Goal: Task Accomplishment & Management: Manage account settings

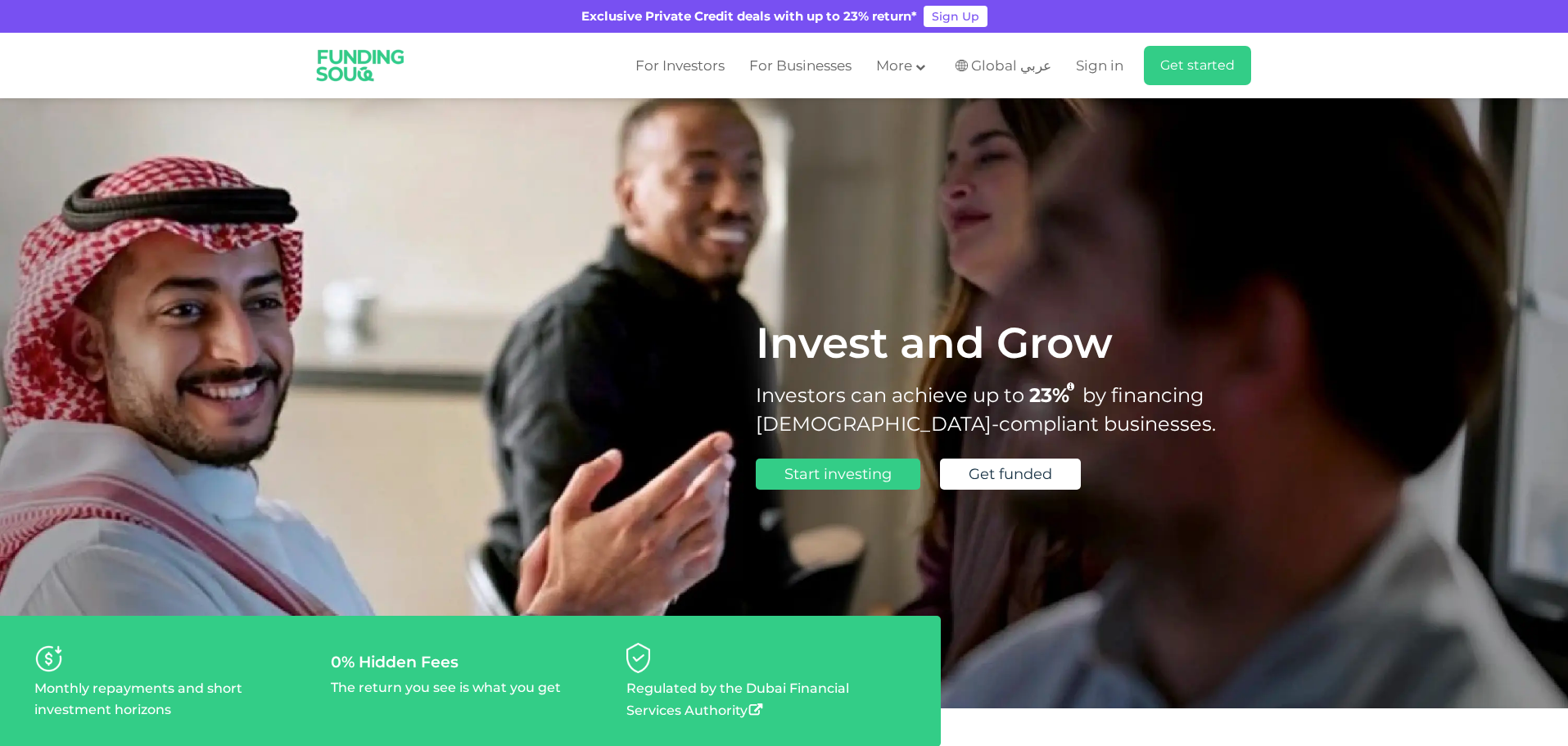
click at [1105, 72] on span "Sign in" at bounding box center [1099, 66] width 48 height 16
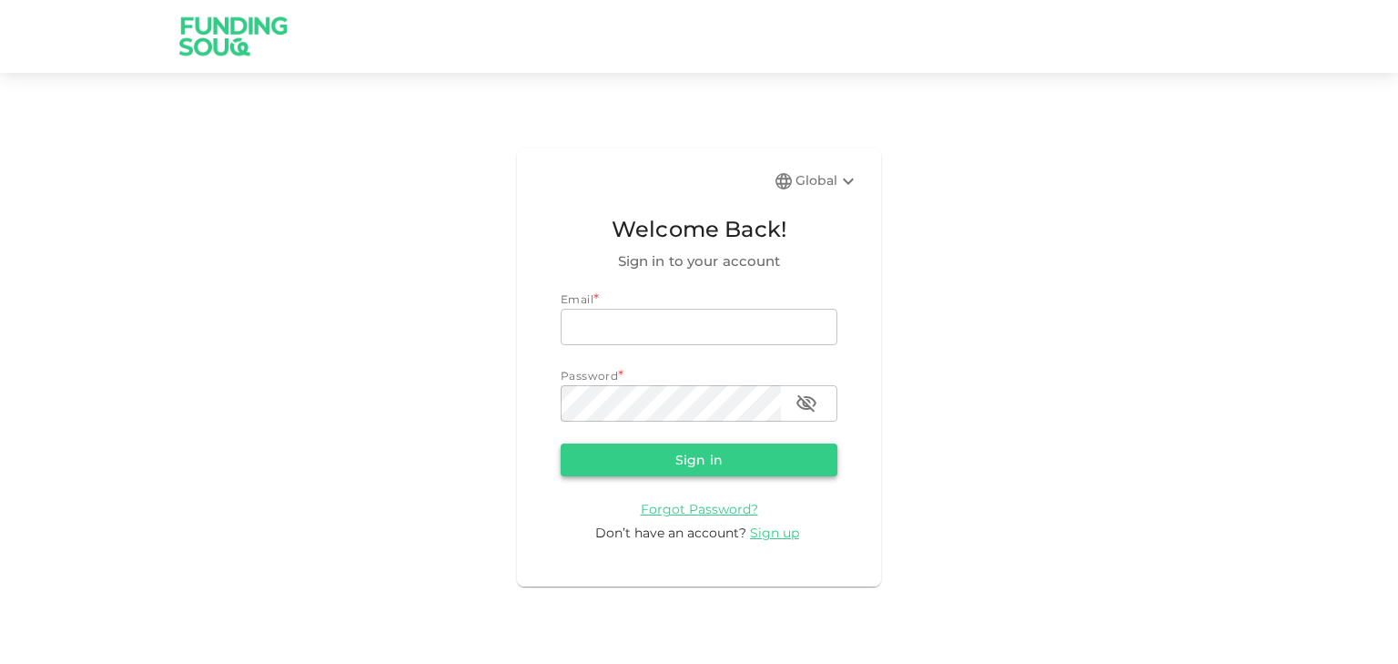
type input "gramesh79@gmail.com"
click at [670, 460] on button "Sign in" at bounding box center [699, 459] width 277 height 33
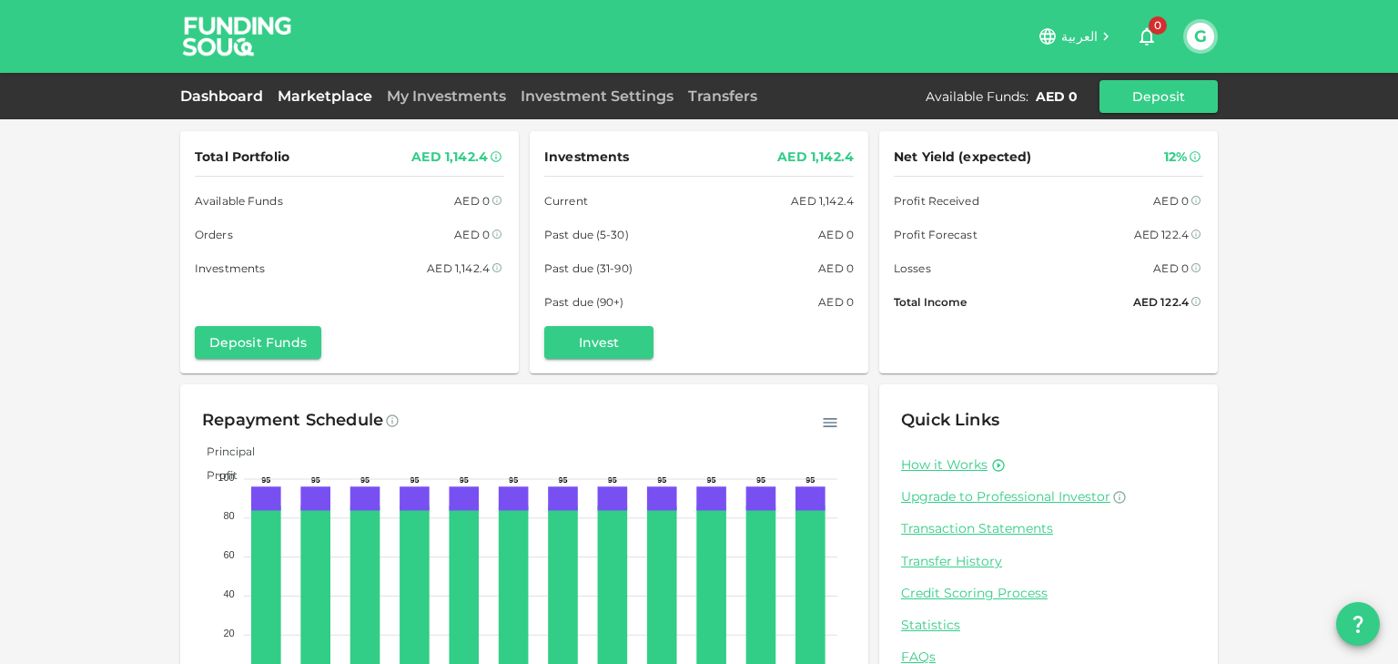
click at [329, 93] on link "Marketplace" at bounding box center [324, 95] width 109 height 17
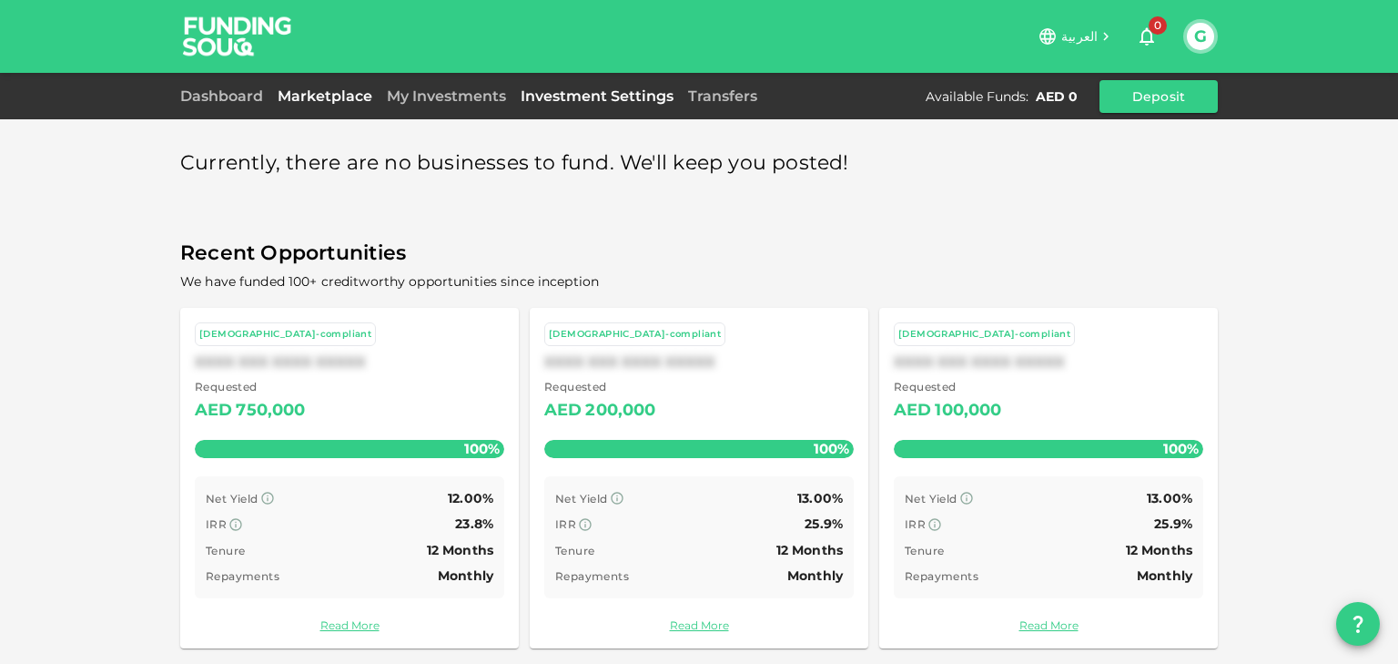
click at [576, 96] on link "Investment Settings" at bounding box center [596, 95] width 167 height 17
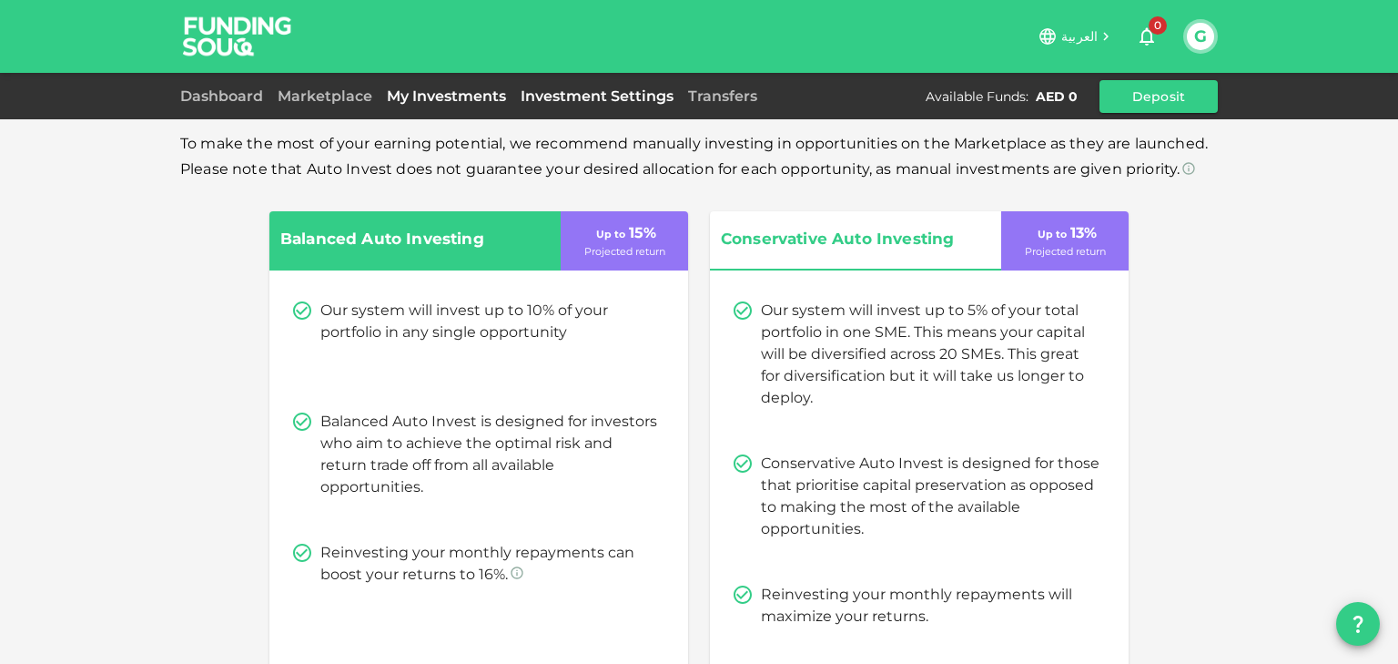
click at [471, 97] on link "My Investments" at bounding box center [447, 95] width 134 height 17
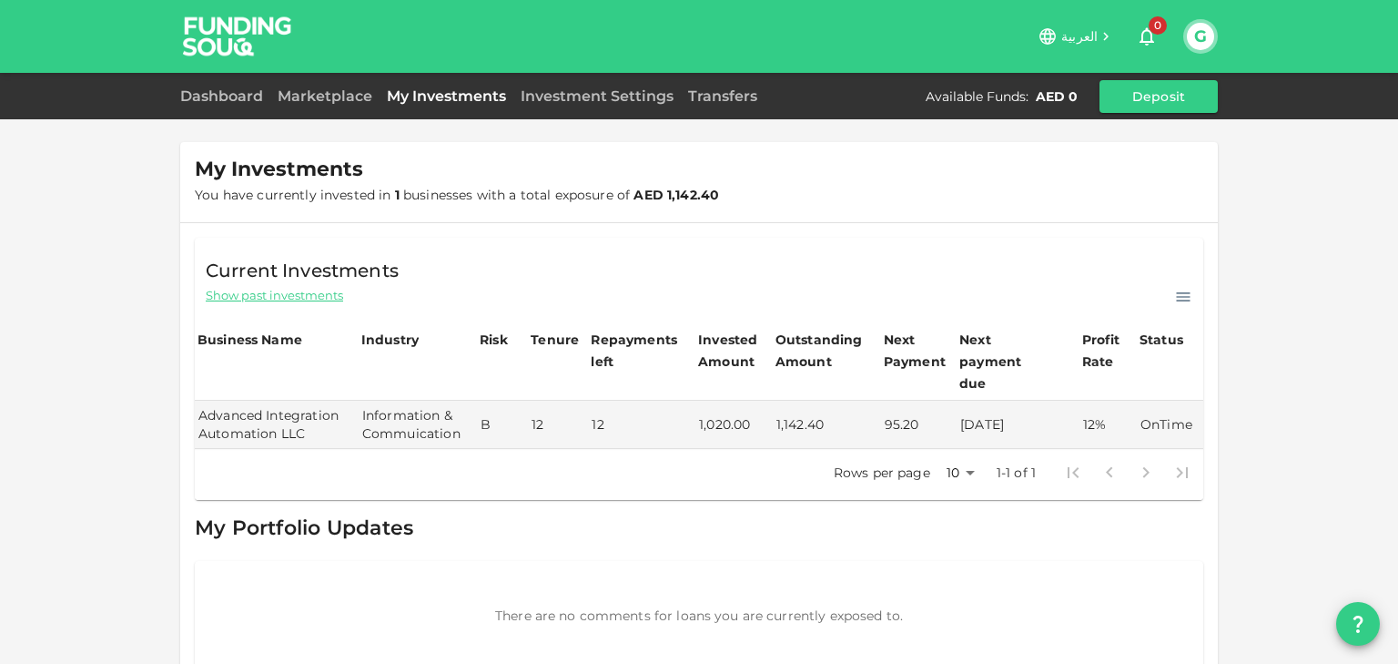
click at [201, 86] on div "Dashboard" at bounding box center [225, 97] width 90 height 22
click at [203, 94] on link "Dashboard" at bounding box center [225, 95] width 90 height 17
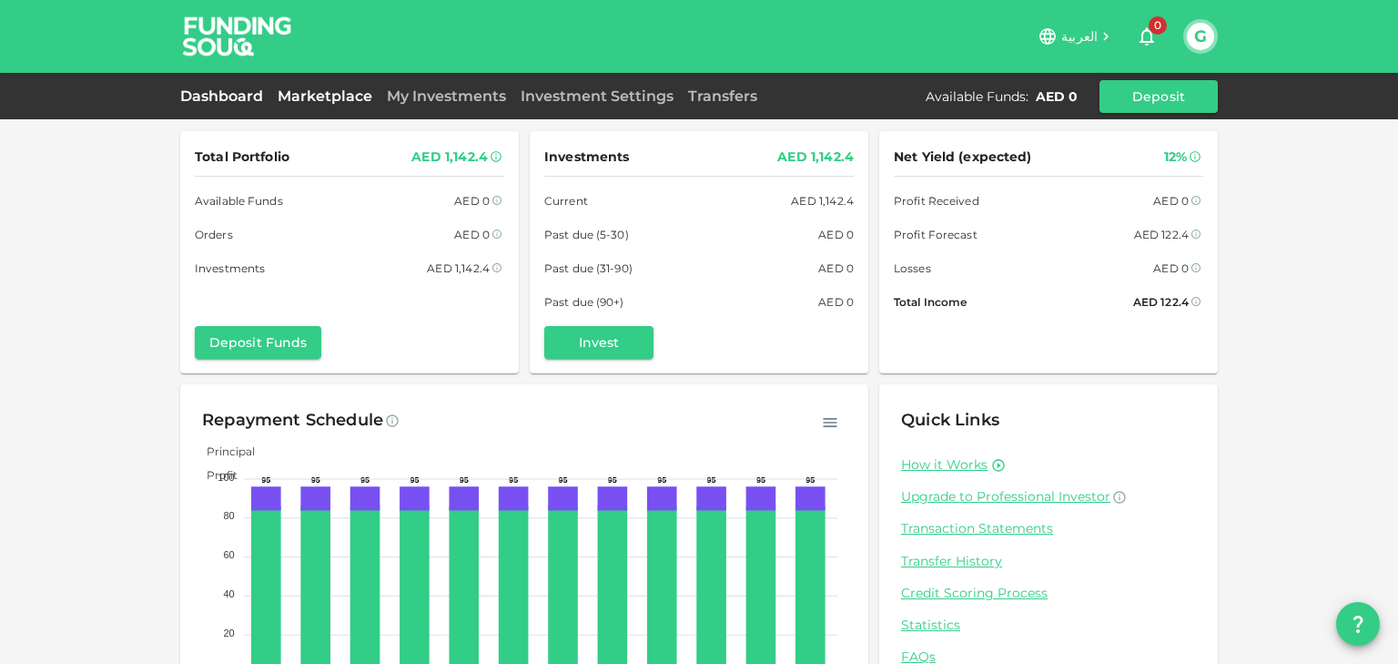
click at [342, 98] on link "Marketplace" at bounding box center [324, 95] width 109 height 17
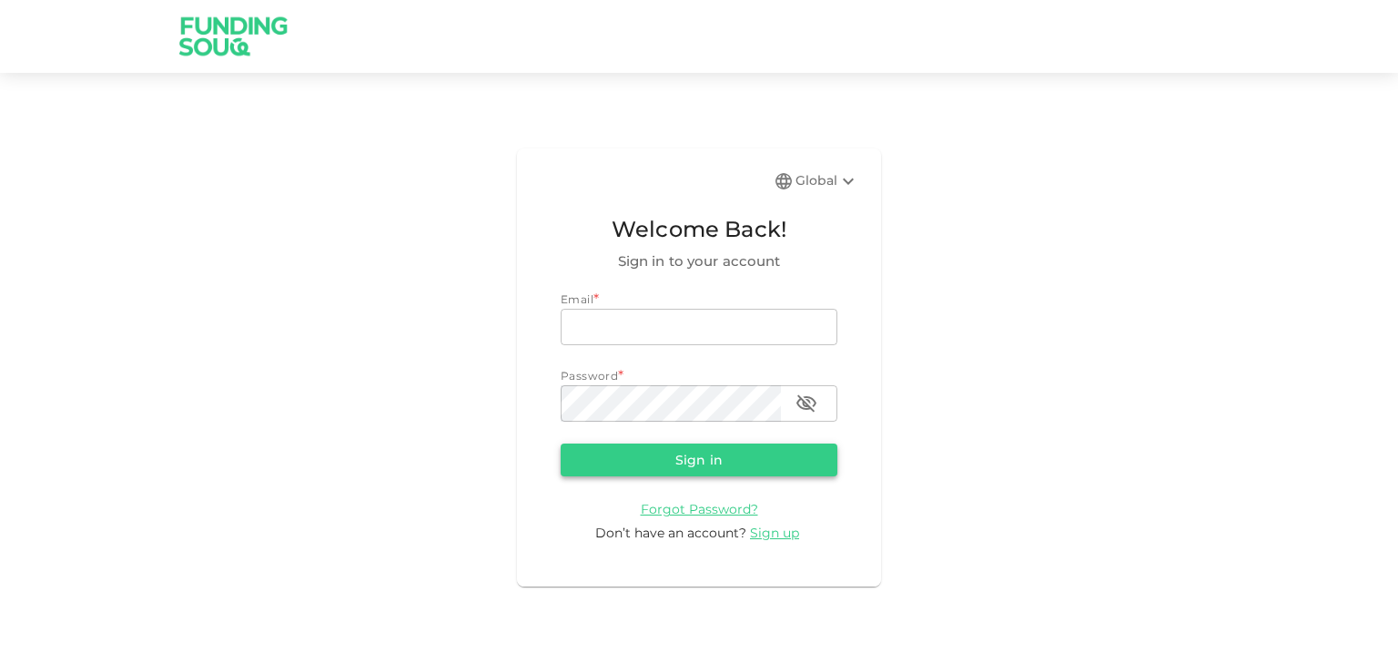
type input "[EMAIL_ADDRESS][DOMAIN_NAME]"
click at [685, 455] on button "Sign in" at bounding box center [699, 459] width 277 height 33
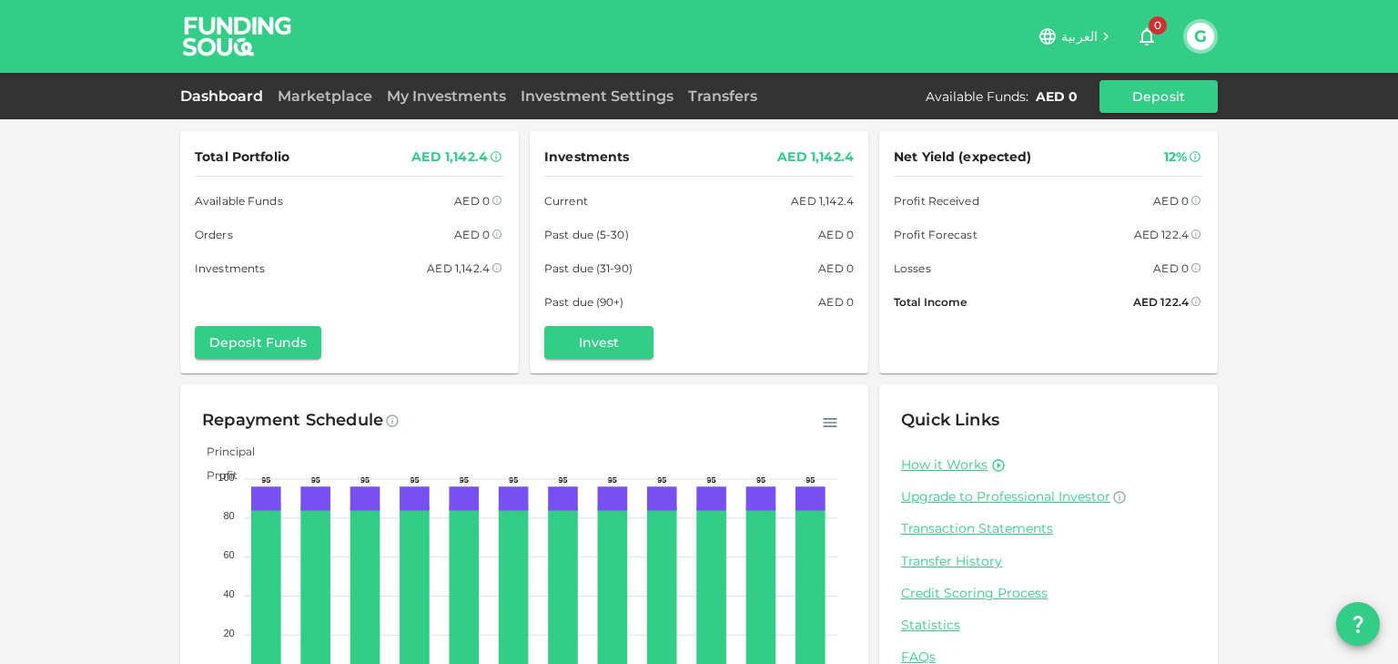
click at [311, 106] on div "Marketplace" at bounding box center [324, 97] width 109 height 22
click at [314, 96] on link "Marketplace" at bounding box center [324, 95] width 109 height 17
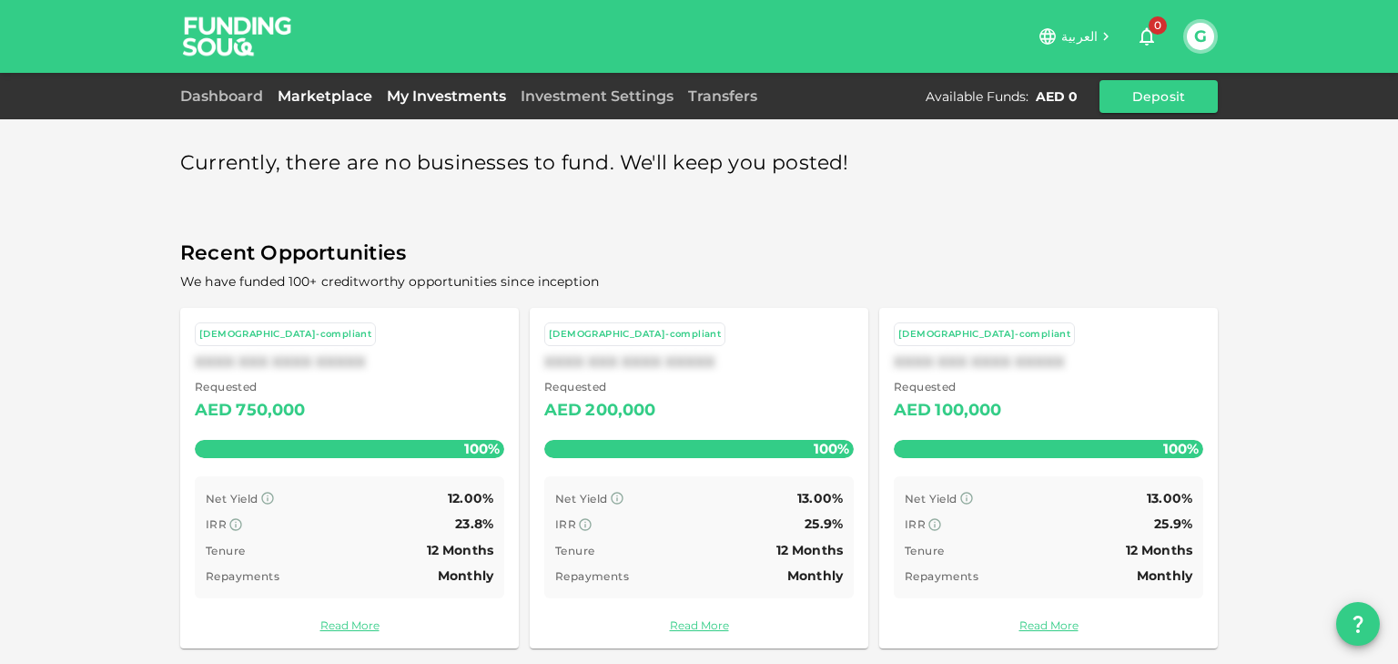
click at [427, 104] on link "My Investments" at bounding box center [447, 95] width 134 height 17
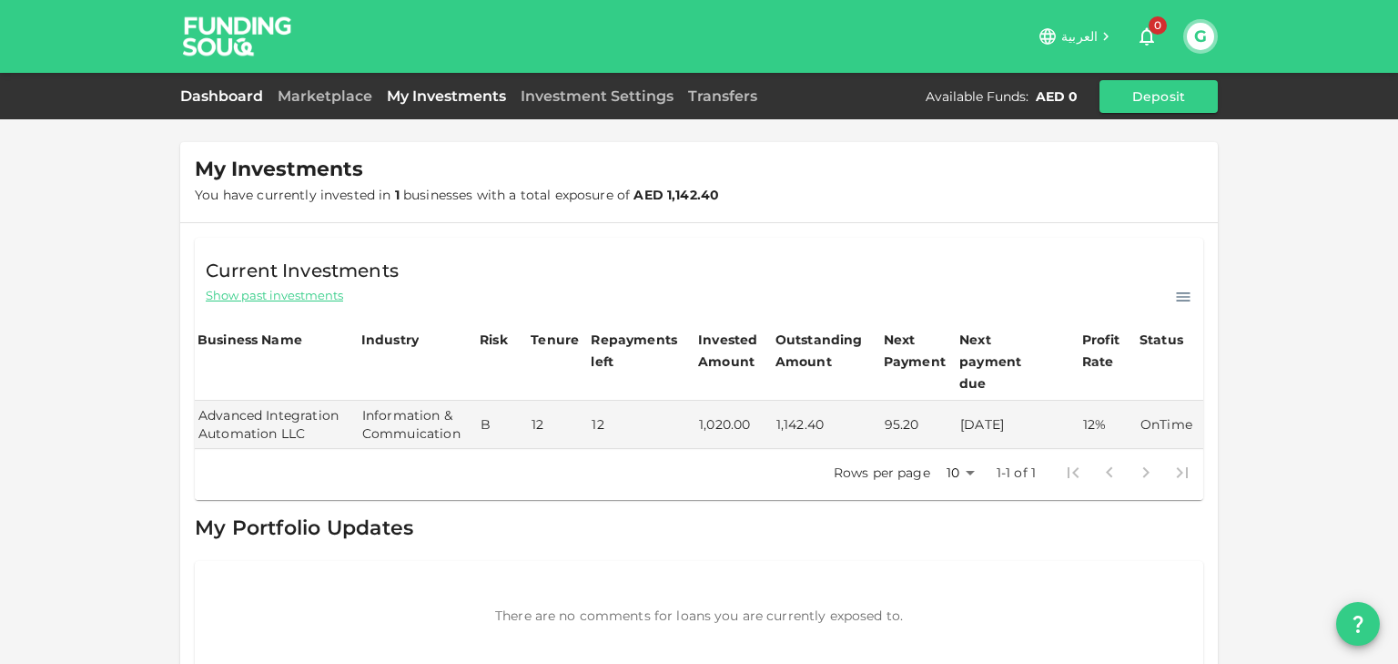
click at [236, 97] on link "Dashboard" at bounding box center [225, 95] width 90 height 17
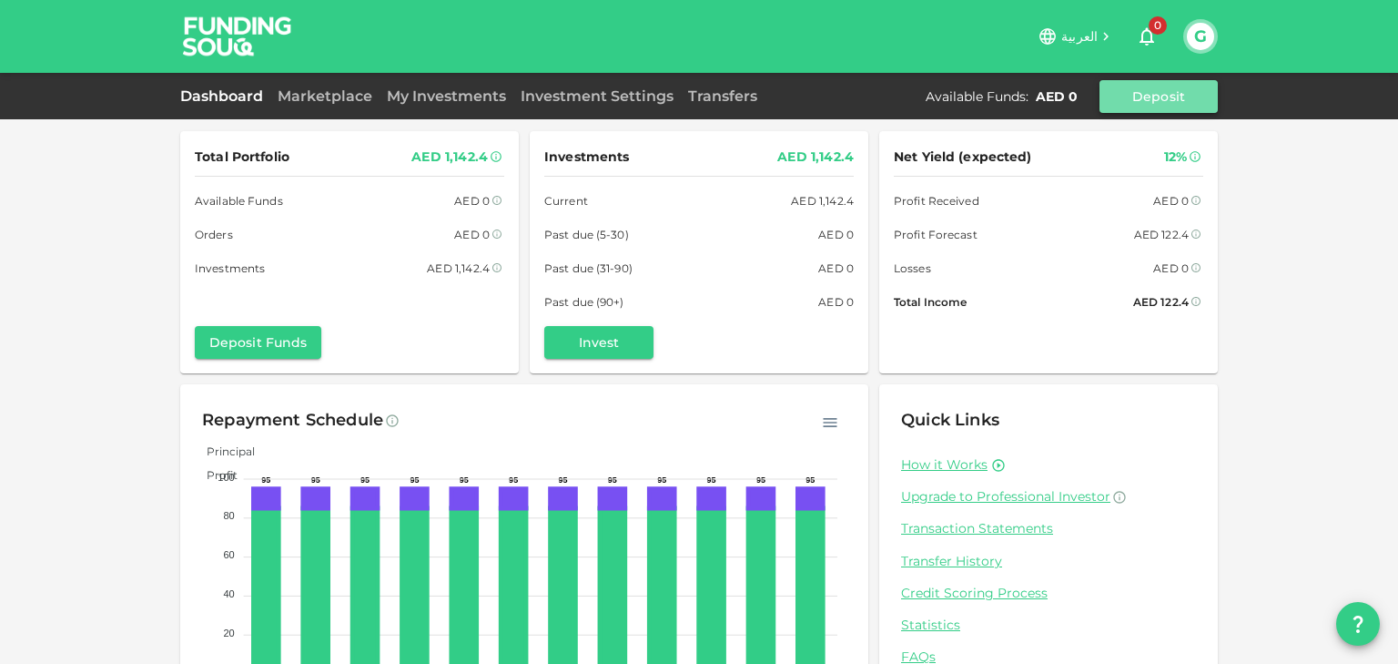
click at [1170, 96] on button "Deposit" at bounding box center [1158, 96] width 118 height 33
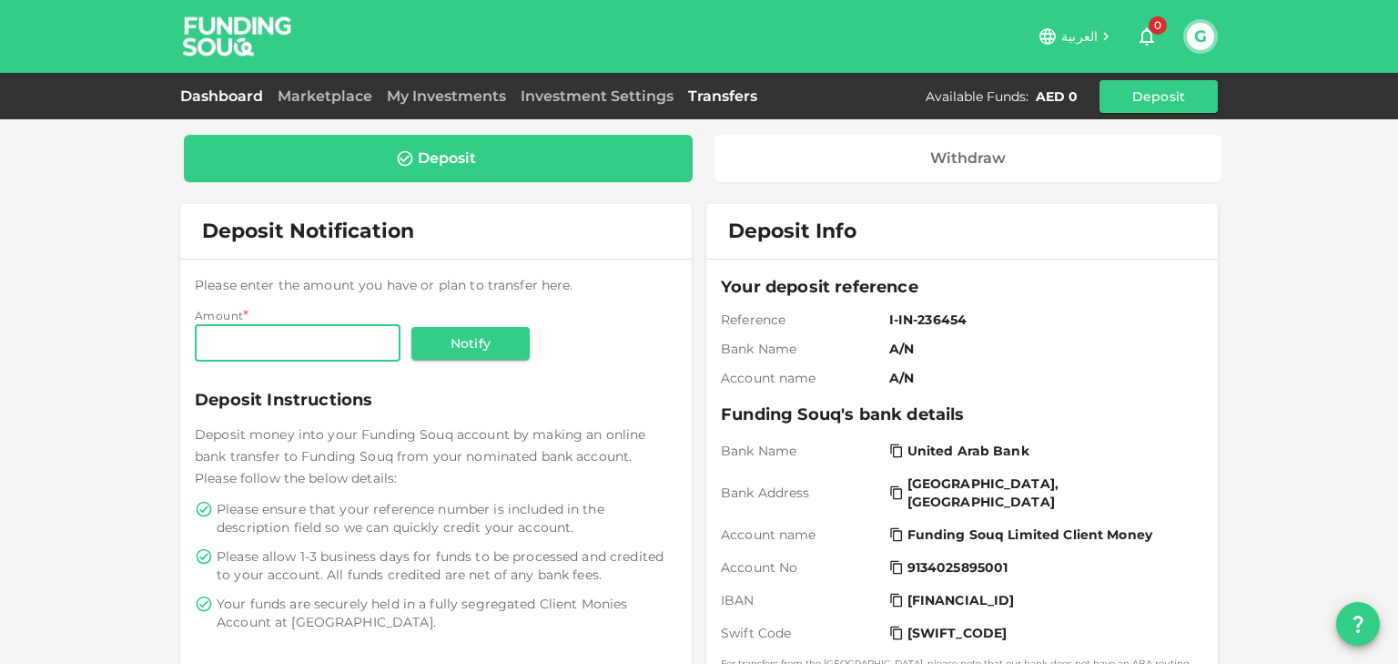
click at [234, 101] on link "Dashboard" at bounding box center [225, 95] width 90 height 17
